Goal: Information Seeking & Learning: Learn about a topic

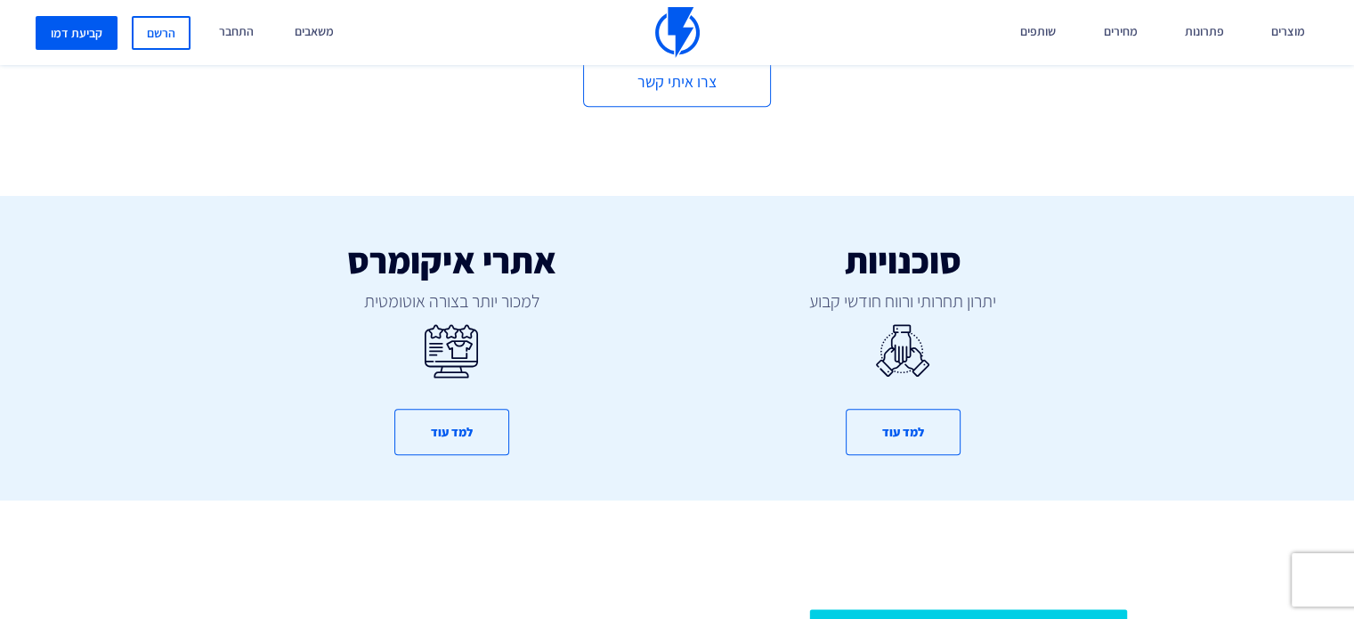
scroll to position [979, 0]
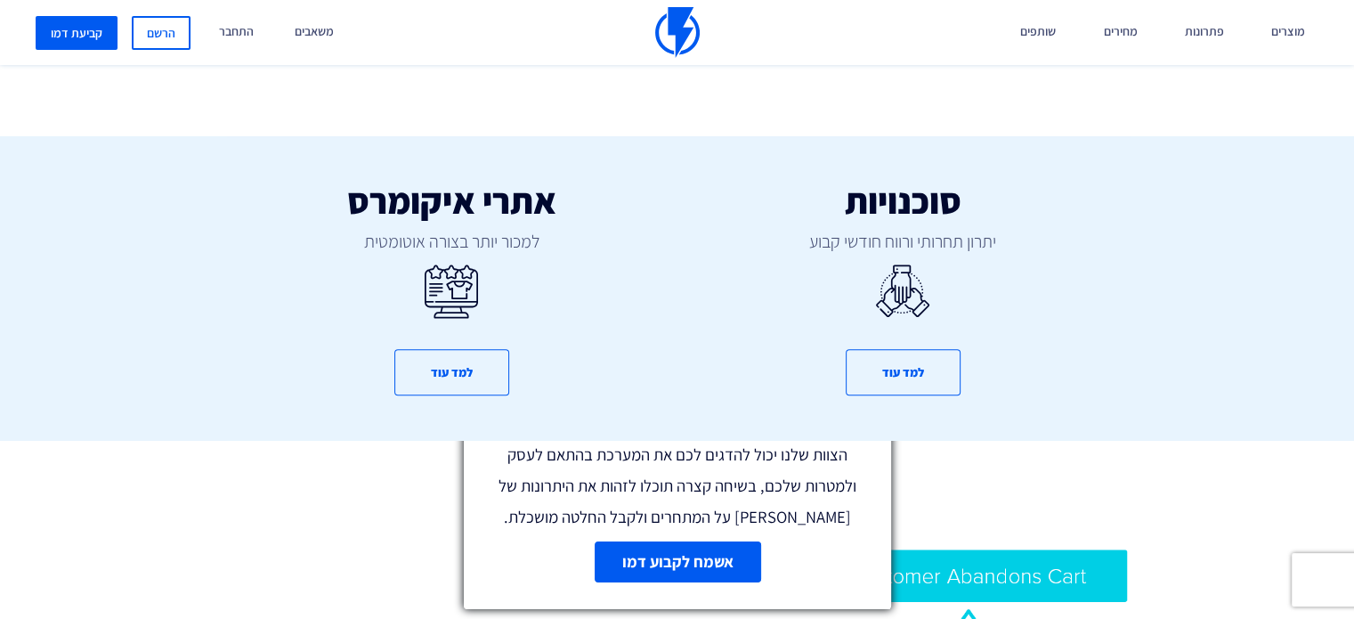
click at [877, 400] on line at bounding box center [874, 395] width 12 height 12
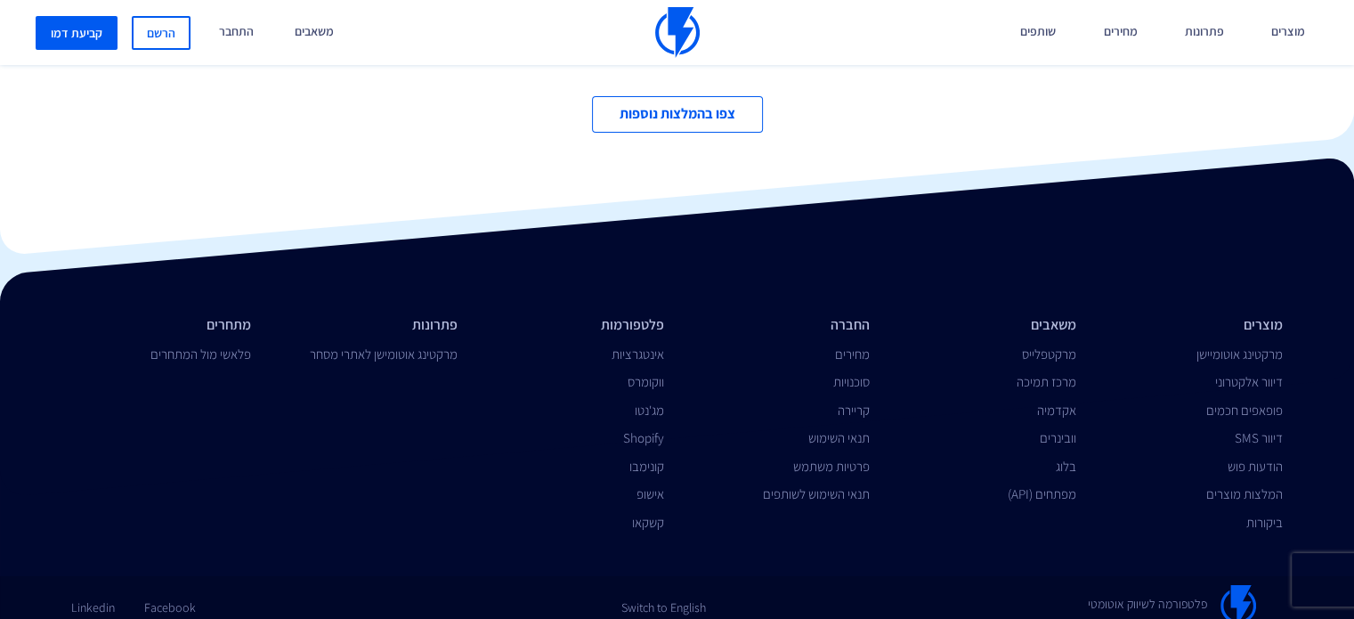
scroll to position [6171, 0]
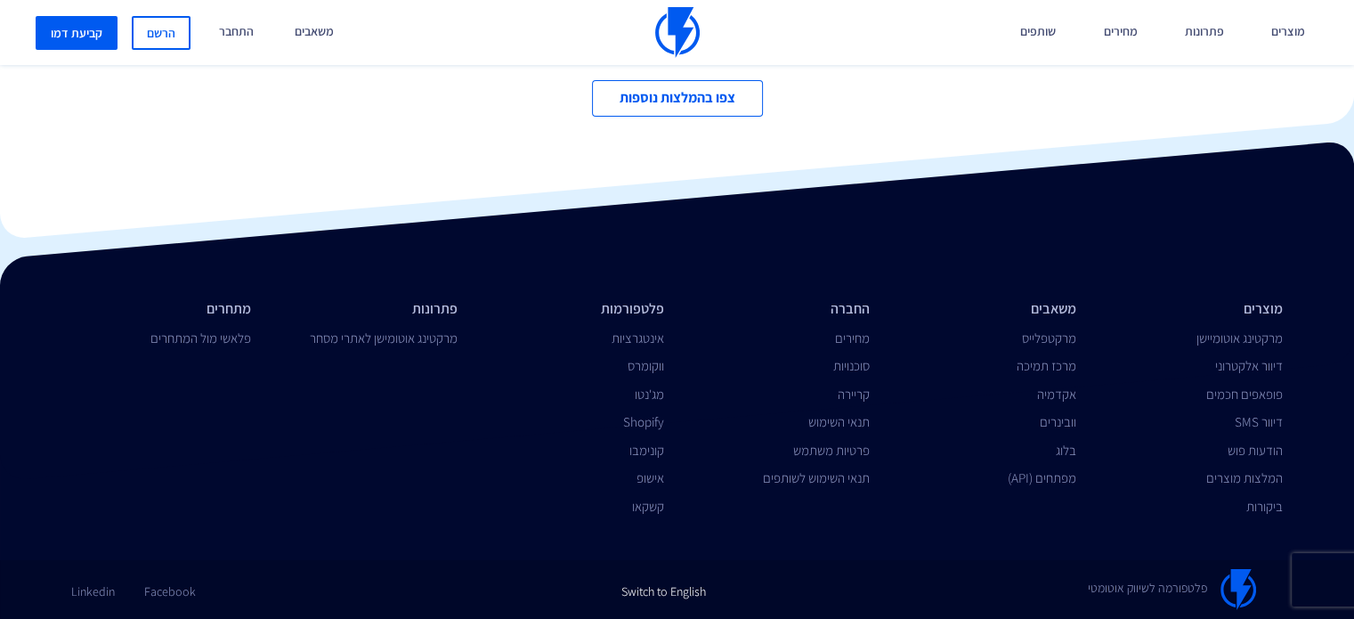
click at [638, 597] on link "Switch to English" at bounding box center [663, 584] width 85 height 31
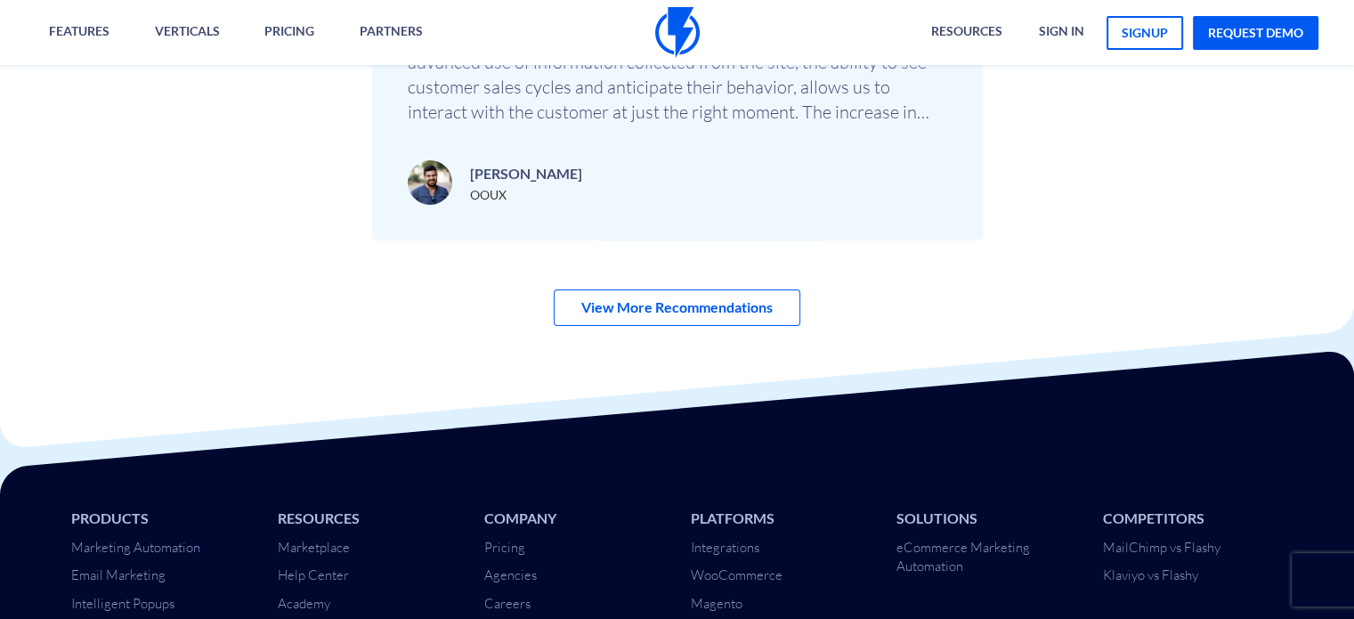
scroll to position [6291, 0]
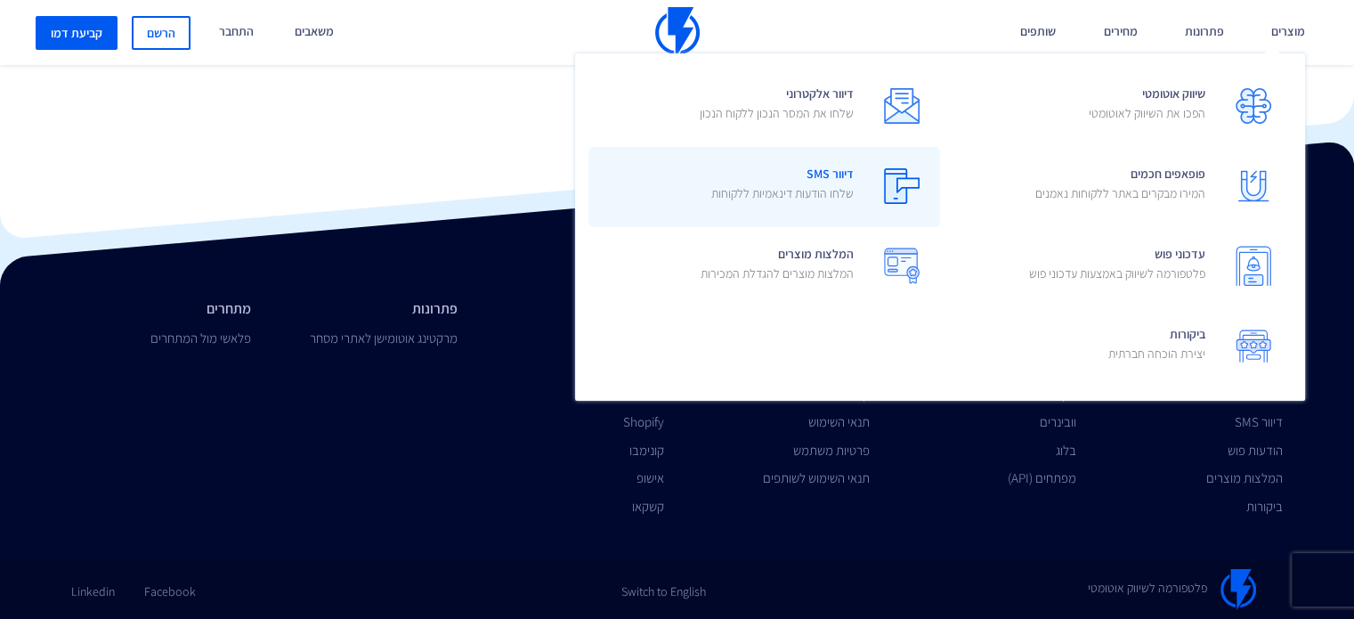
click at [818, 175] on span "דיוור SMS שלחו הודעות דינאמיות ללקוחות" at bounding box center [782, 185] width 142 height 51
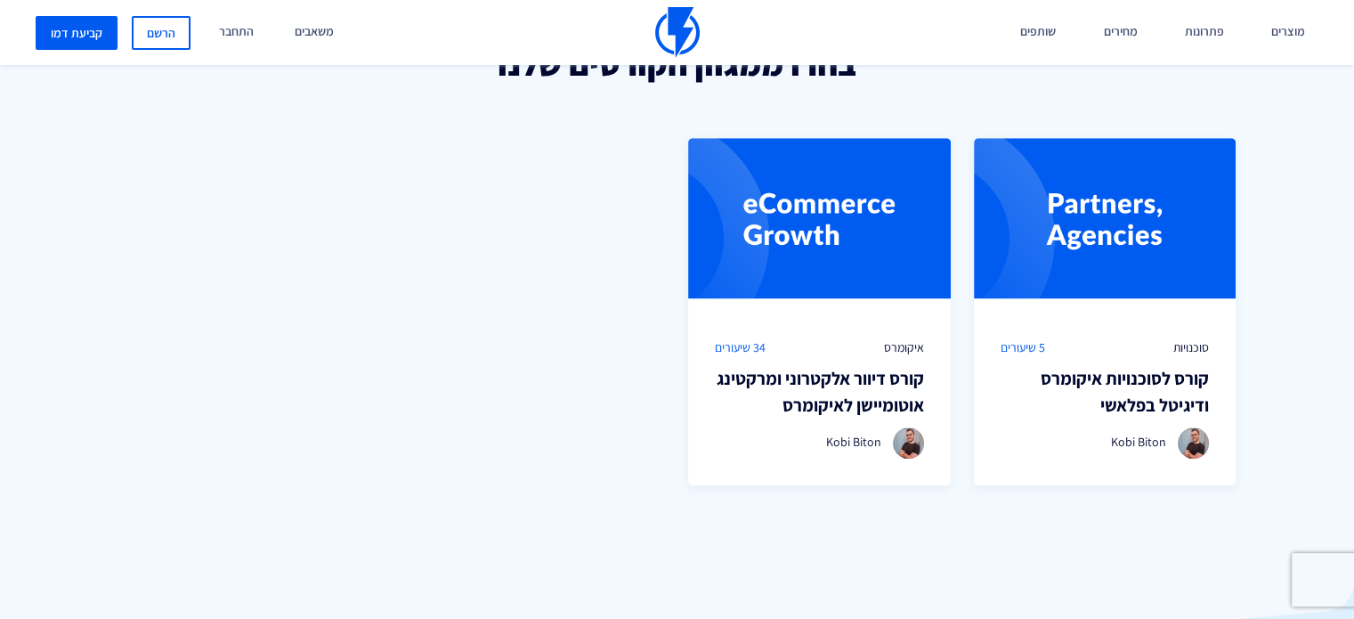
scroll to position [1246, 0]
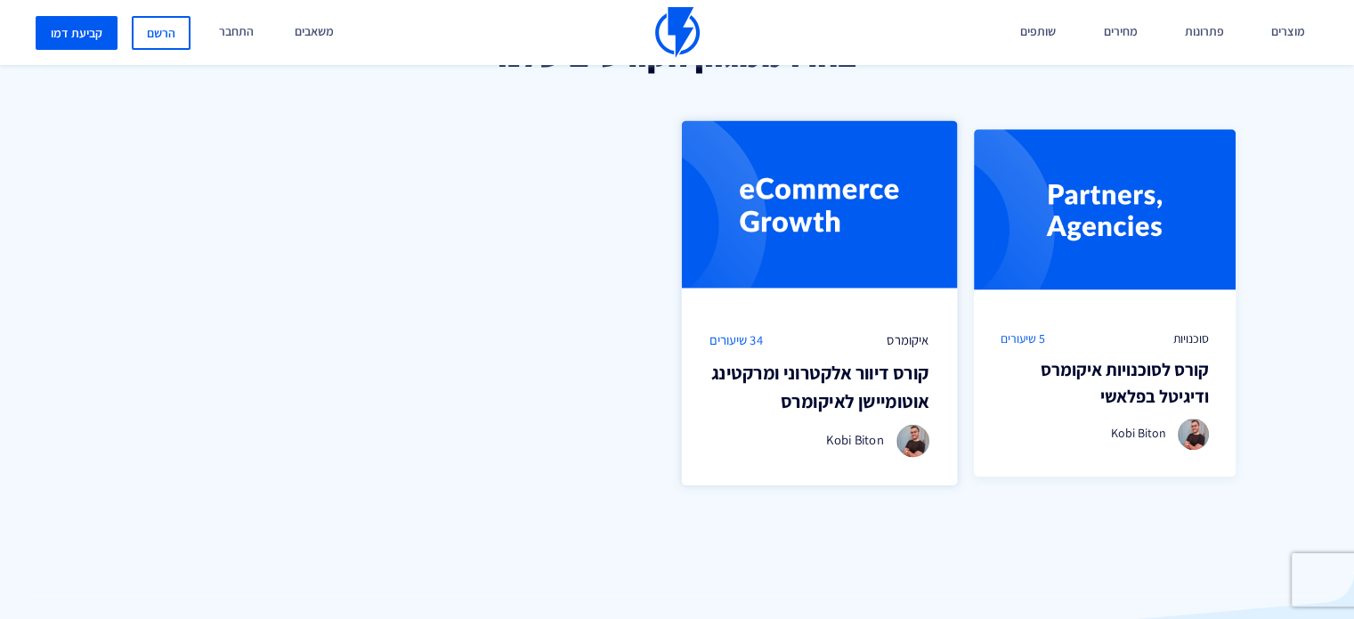
click at [748, 350] on div "איקומרס 34 שיעורים קורס דיוור אלקטרוני [PERSON_NAME] לאיקומרס Kobi Biton" at bounding box center [819, 394] width 275 height 183
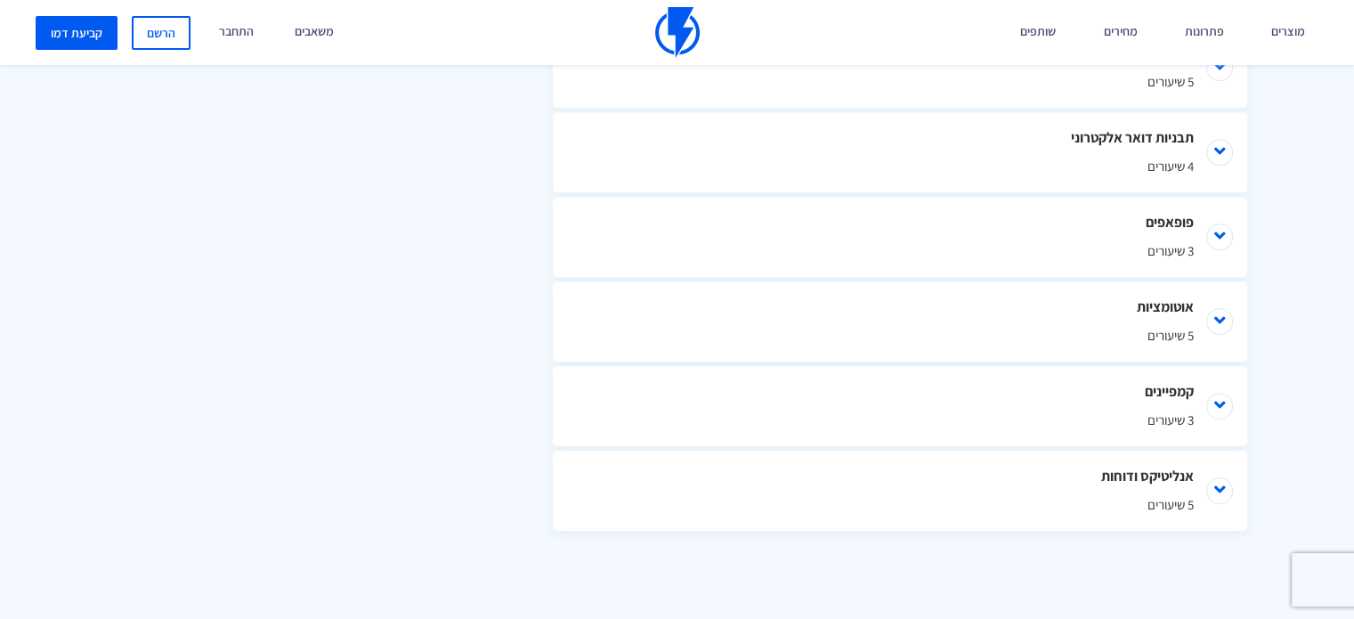
scroll to position [1246, 0]
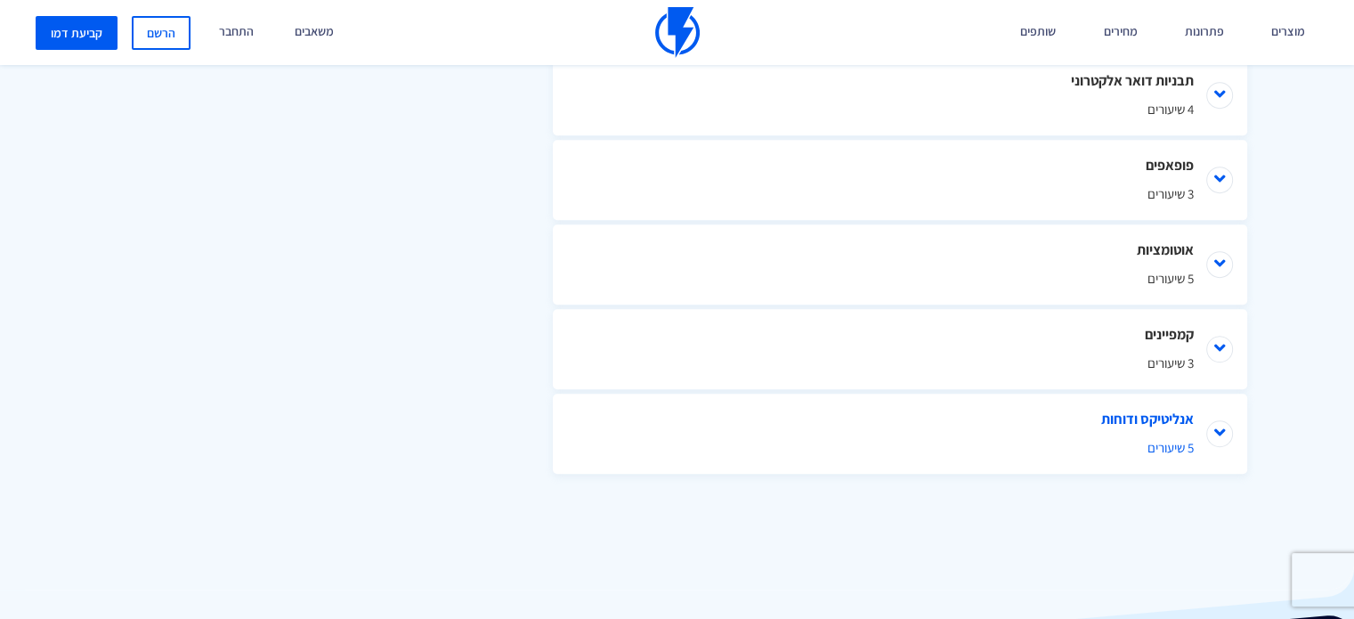
click at [909, 426] on li "אנליטיקס ודוחות 5 שיעורים" at bounding box center [900, 433] width 694 height 80
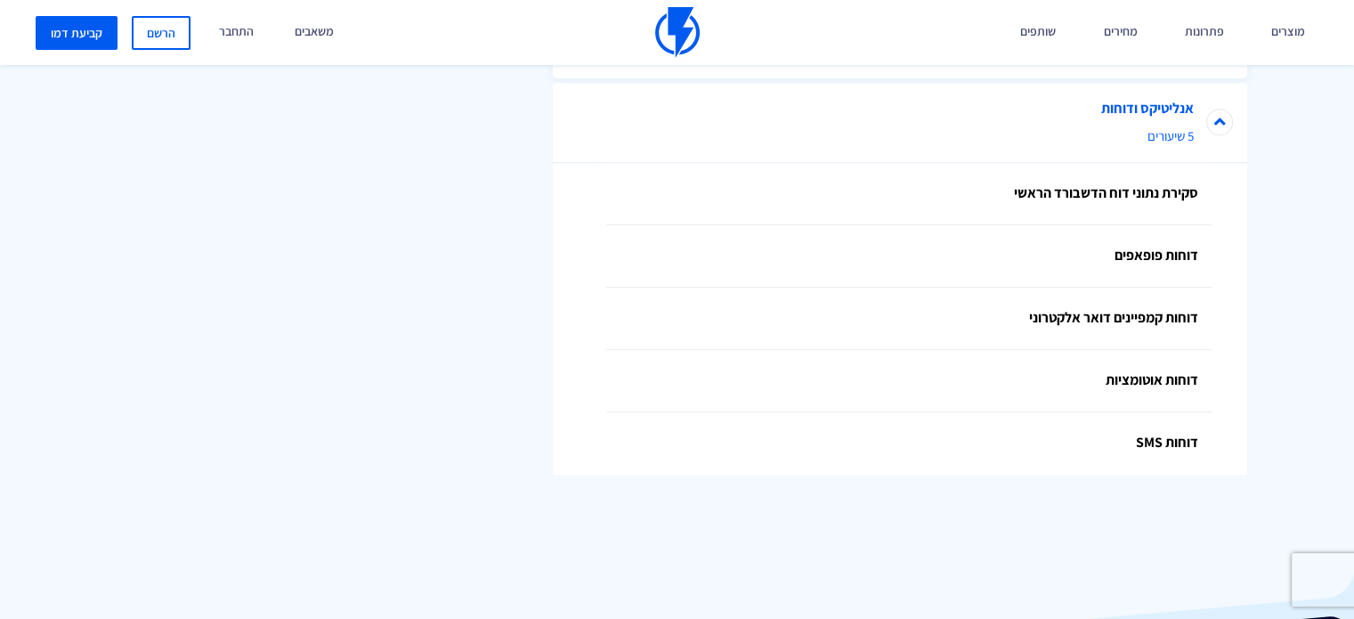
scroll to position [1558, 0]
click at [1015, 188] on link "סקירת נתוני דוח הדשבורד הראשי" at bounding box center [908, 193] width 605 height 62
